Goal: Navigation & Orientation: Go to known website

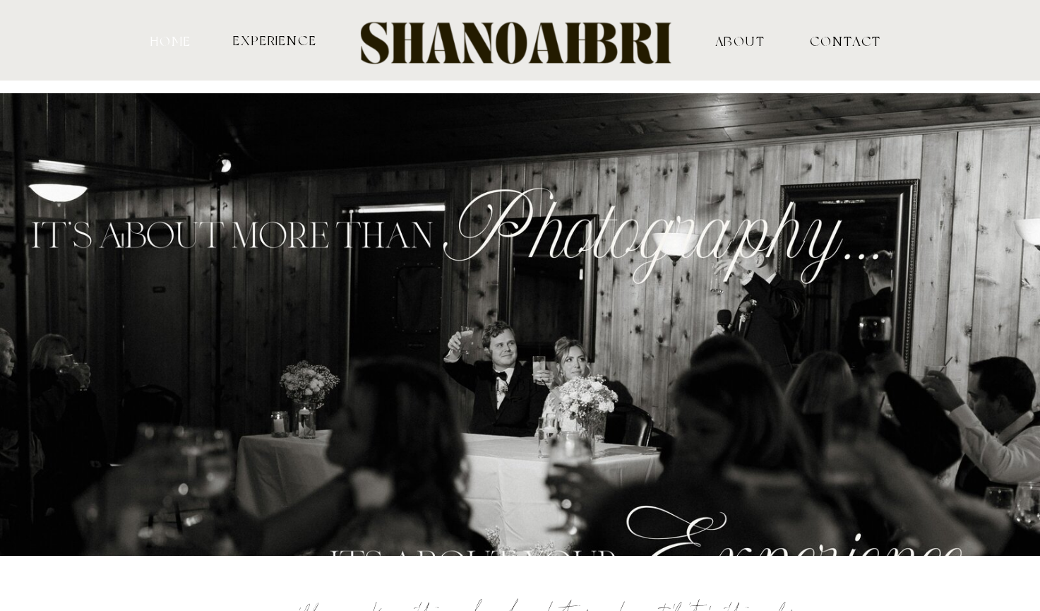
click at [160, 37] on nav "HOME" at bounding box center [171, 40] width 46 height 13
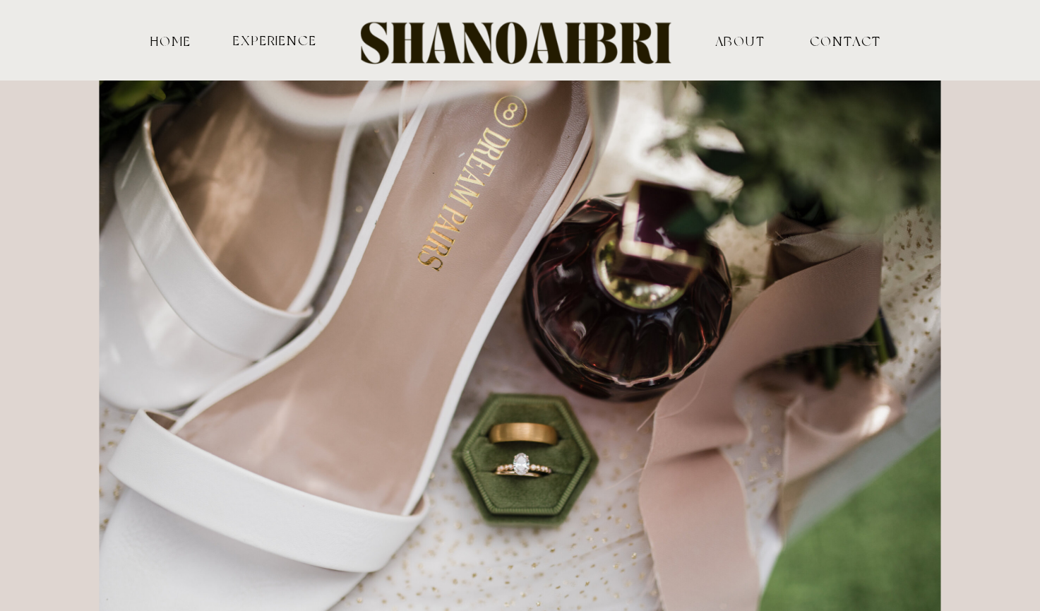
click at [597, 47] on div at bounding box center [521, 40] width 364 height 60
